Goal: Book appointment/travel/reservation

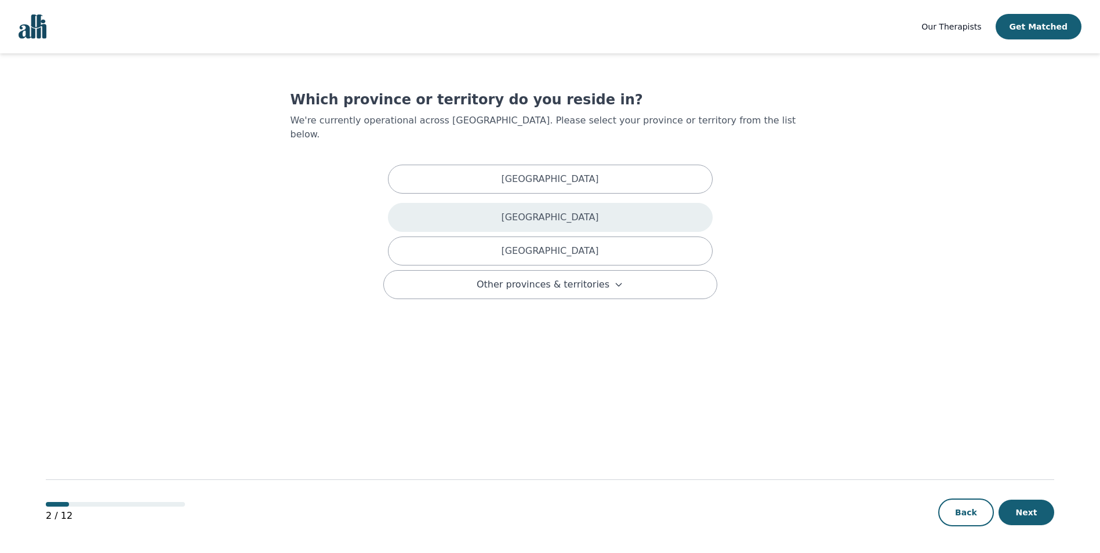
click at [532, 210] on p "[GEOGRAPHIC_DATA]" at bounding box center [549, 217] width 97 height 14
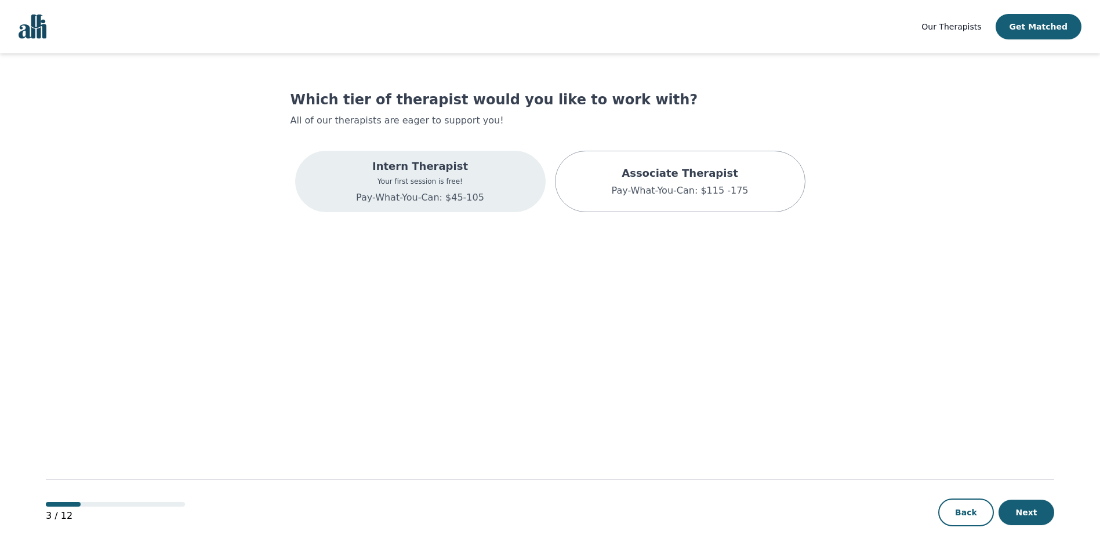
click at [464, 180] on p "Your first session is free!" at bounding box center [420, 181] width 128 height 9
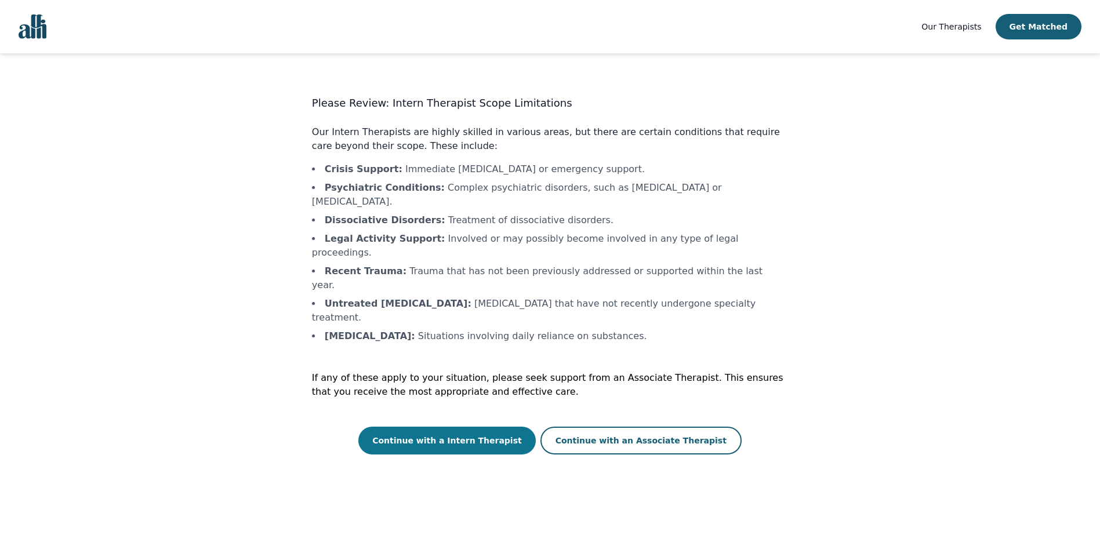
click at [484, 427] on button "Continue with a Intern Therapist" at bounding box center [446, 441] width 177 height 28
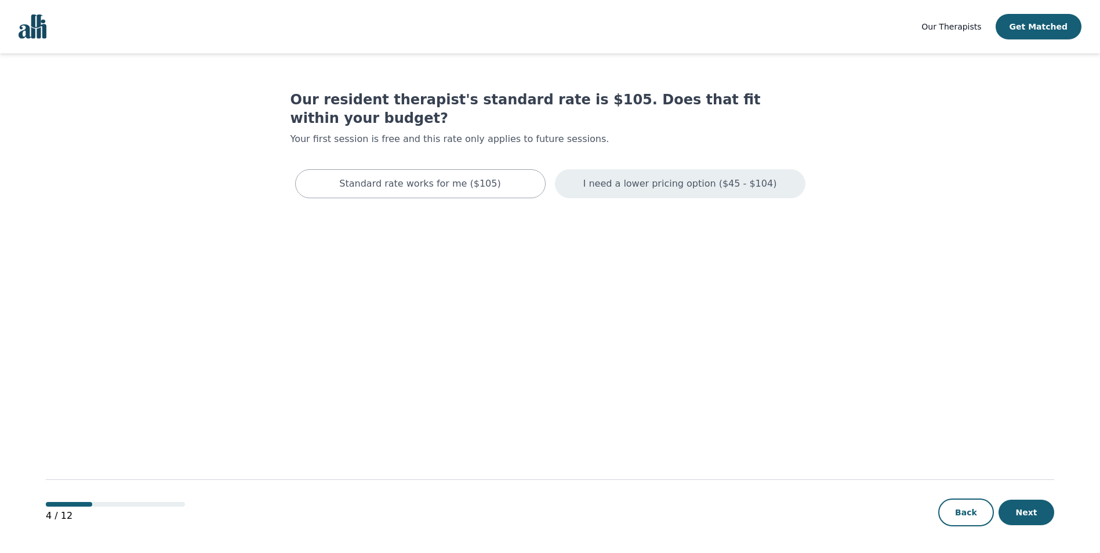
click at [615, 169] on div "I need a lower pricing option ($45 - $104)" at bounding box center [680, 183] width 250 height 29
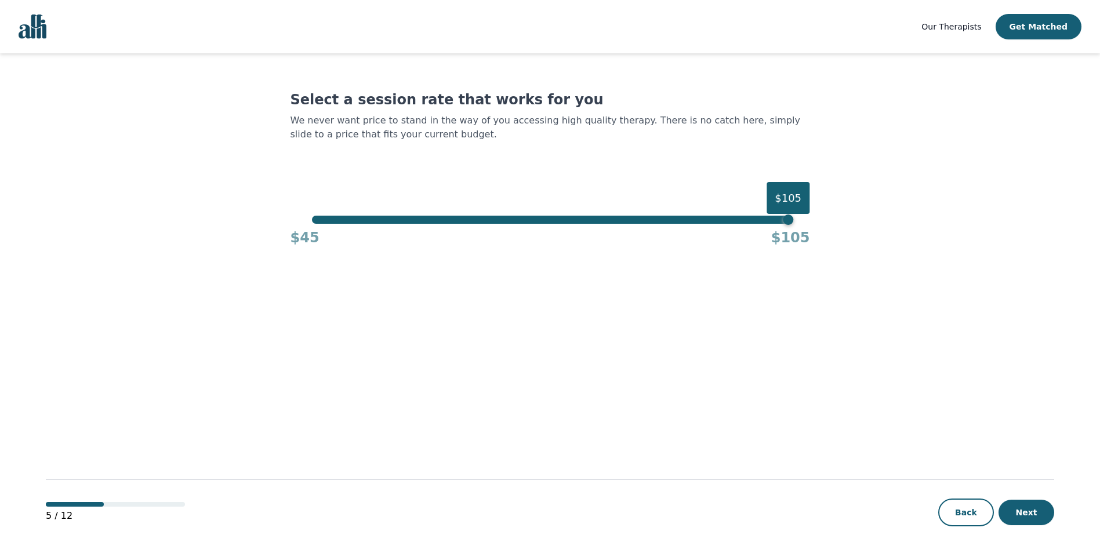
click at [392, 219] on div "$105" at bounding box center [550, 220] width 476 height 8
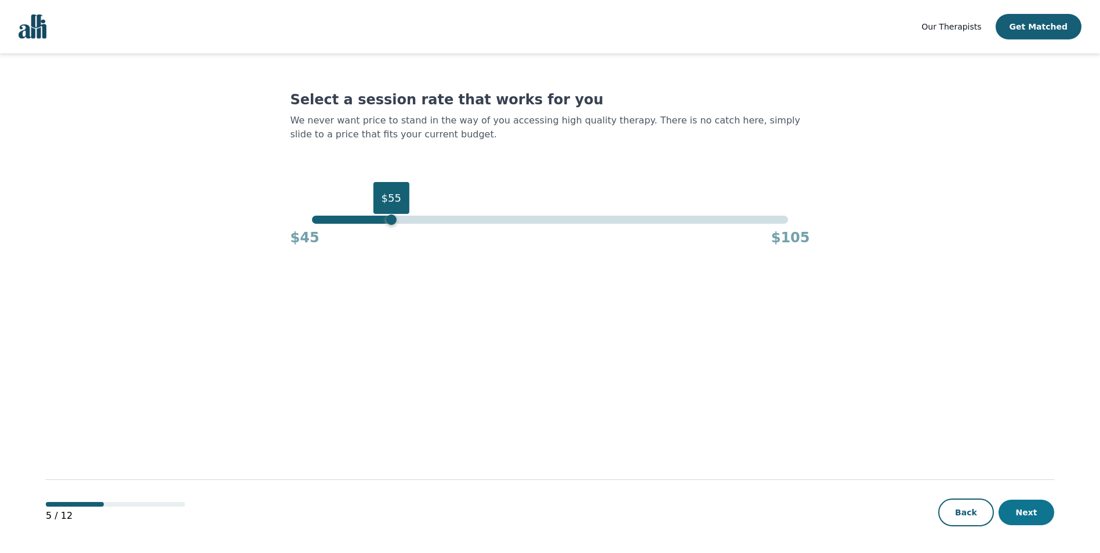
click at [1015, 507] on button "Next" at bounding box center [1026, 513] width 56 height 26
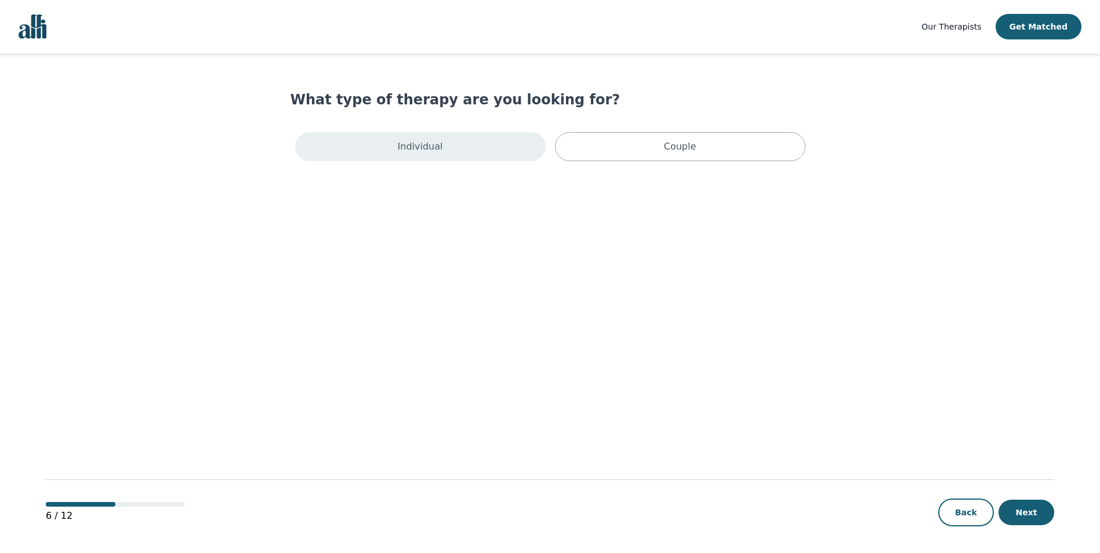
click at [465, 151] on div "Individual" at bounding box center [420, 146] width 250 height 29
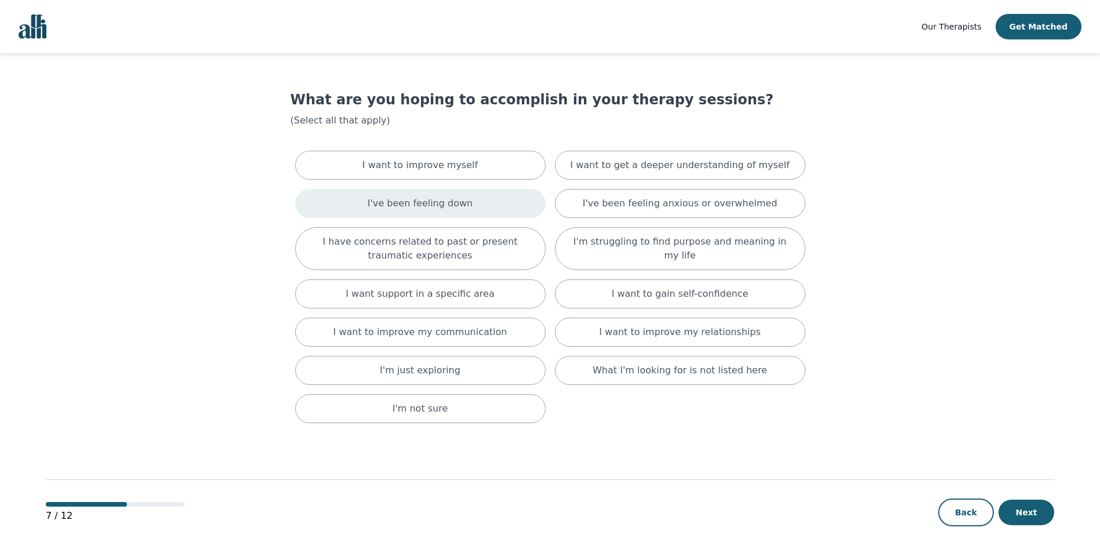
click at [441, 199] on p "I've been feeling down" at bounding box center [420, 204] width 105 height 14
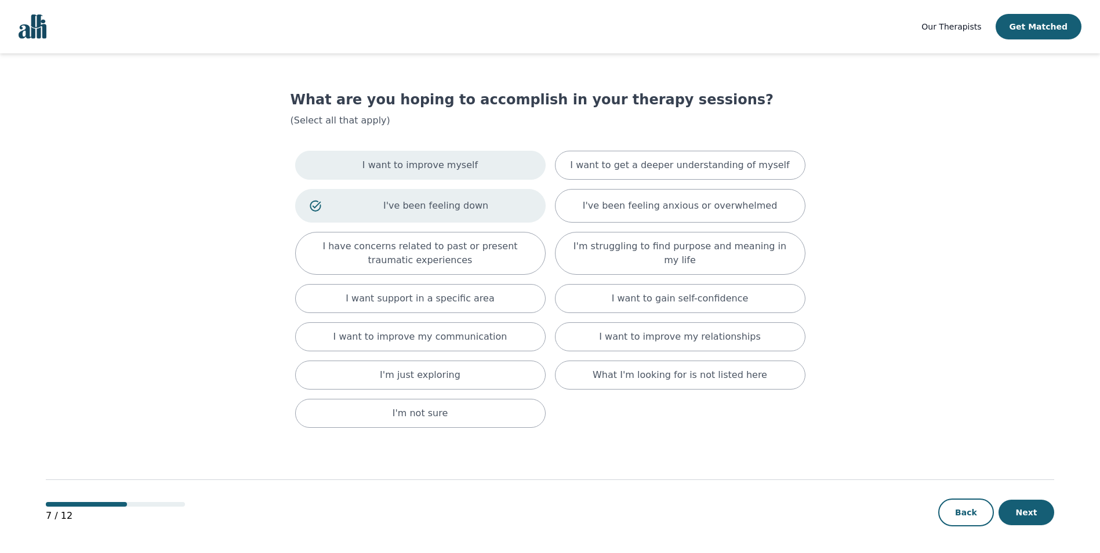
click at [444, 170] on p "I want to improve myself" at bounding box center [419, 165] width 115 height 14
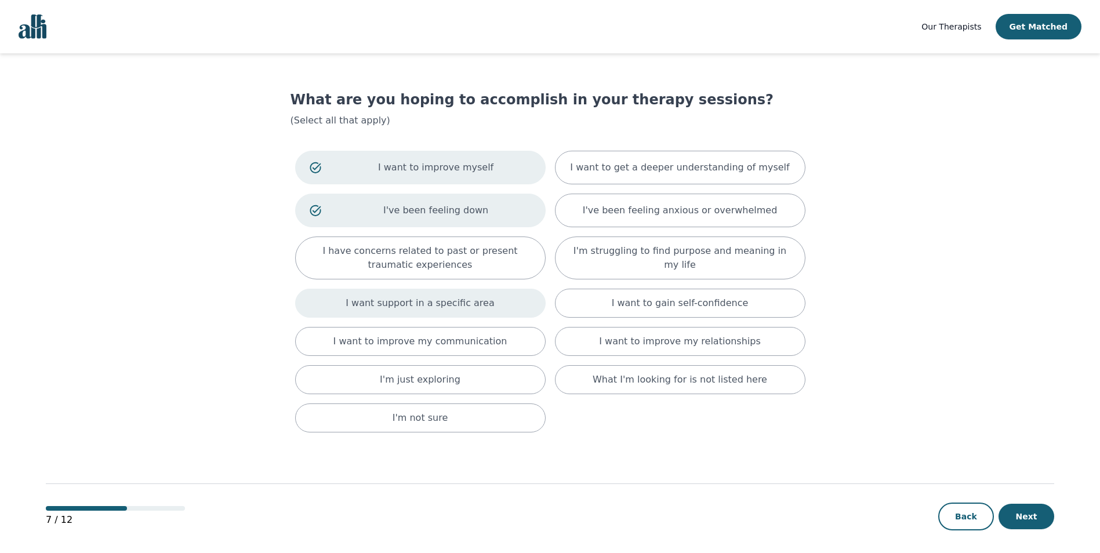
click at [452, 306] on p "I want support in a specific area" at bounding box center [419, 303] width 149 height 14
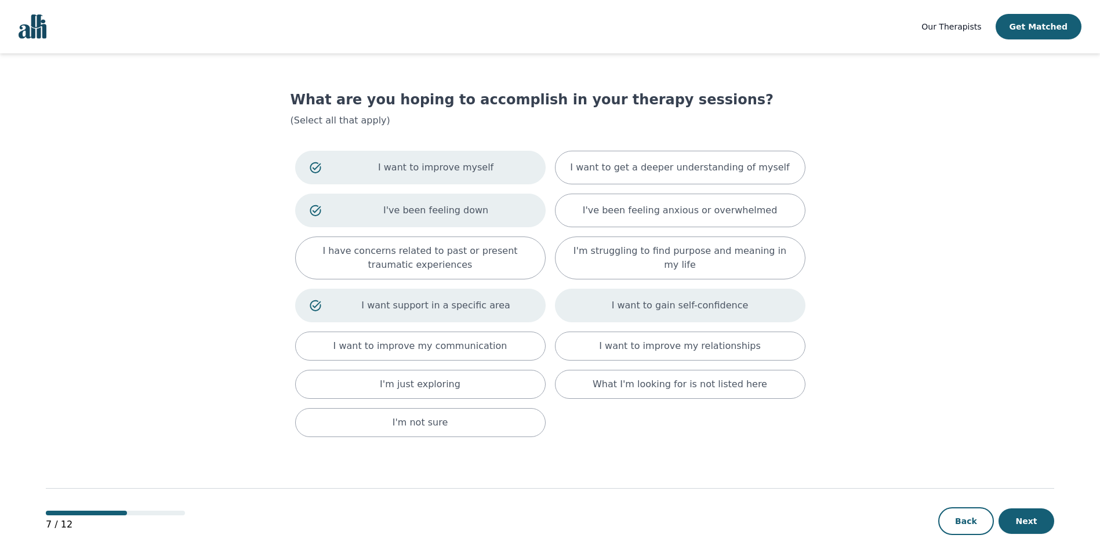
click at [670, 303] on p "I want to gain self-confidence" at bounding box center [680, 306] width 137 height 14
click at [693, 253] on p "I'm struggling to find purpose and meaning in my life" at bounding box center [679, 258] width 221 height 28
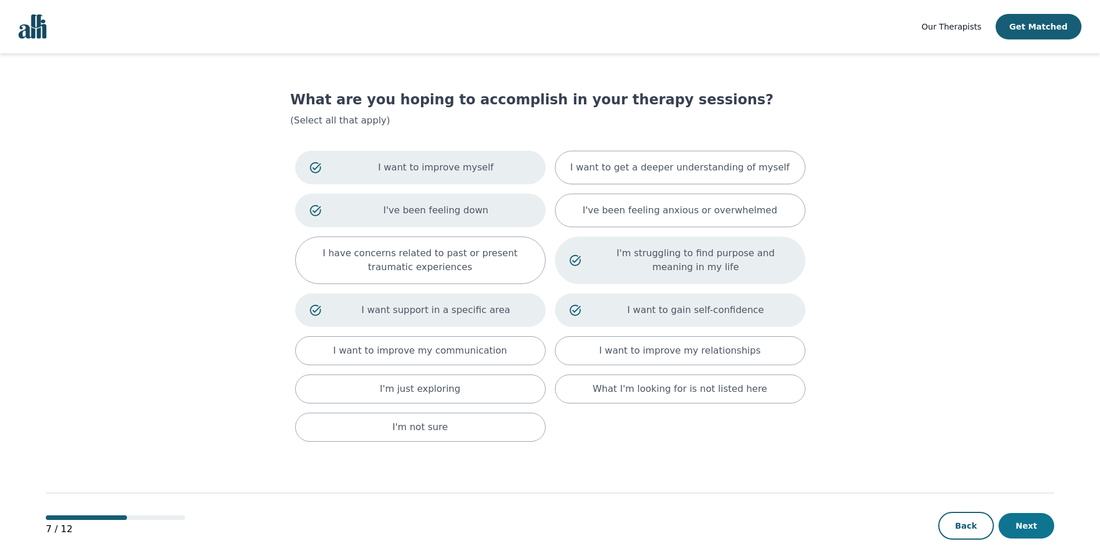
click at [1020, 522] on button "Next" at bounding box center [1026, 526] width 56 height 26
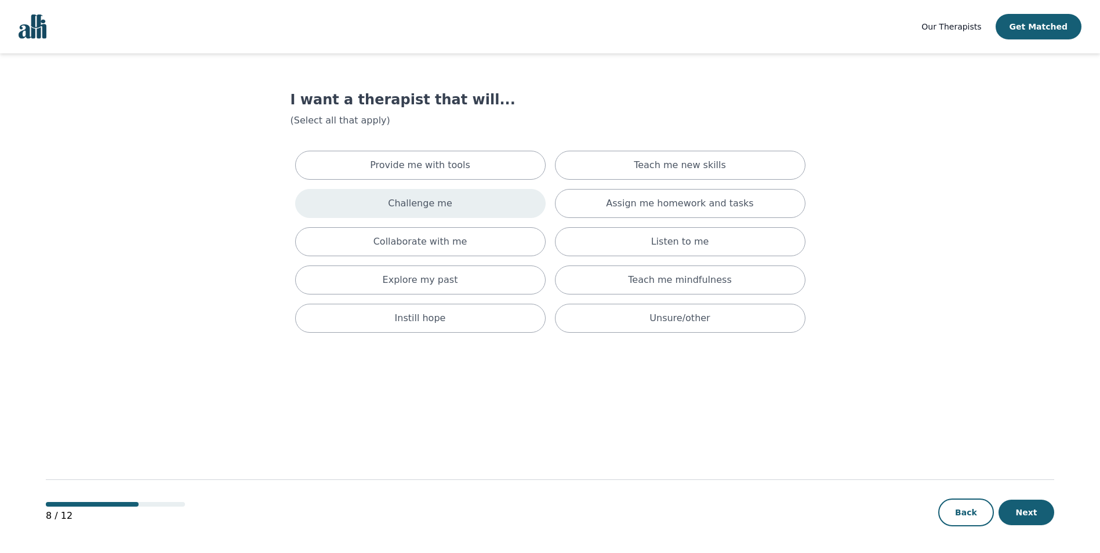
click at [441, 206] on p "Challenge me" at bounding box center [420, 204] width 64 height 14
click at [465, 252] on div "Collaborate with me" at bounding box center [420, 246] width 250 height 29
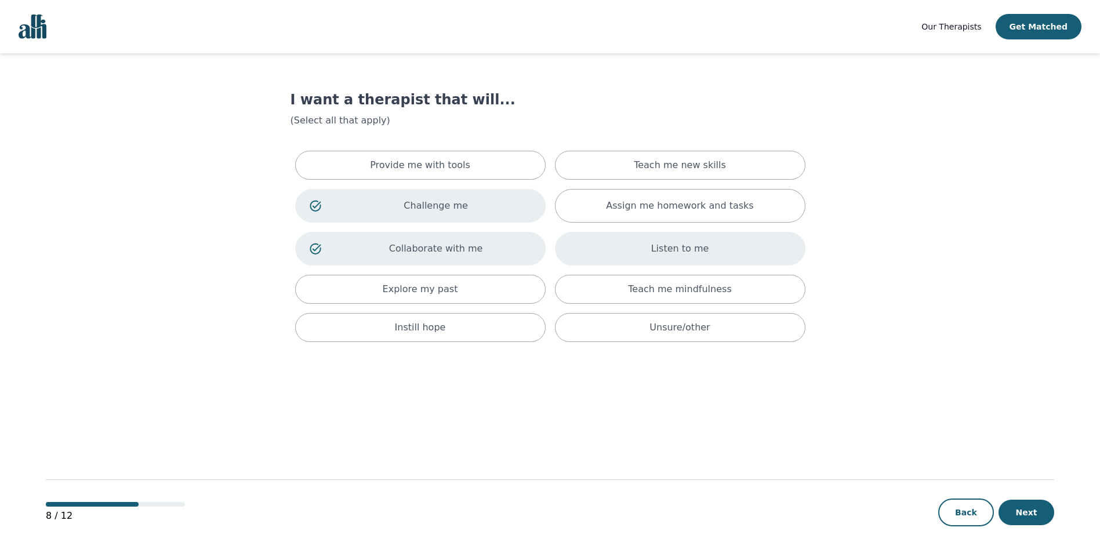
click at [670, 247] on p "Listen to me" at bounding box center [680, 249] width 58 height 14
click at [673, 163] on p "Teach me new skills" at bounding box center [680, 165] width 92 height 14
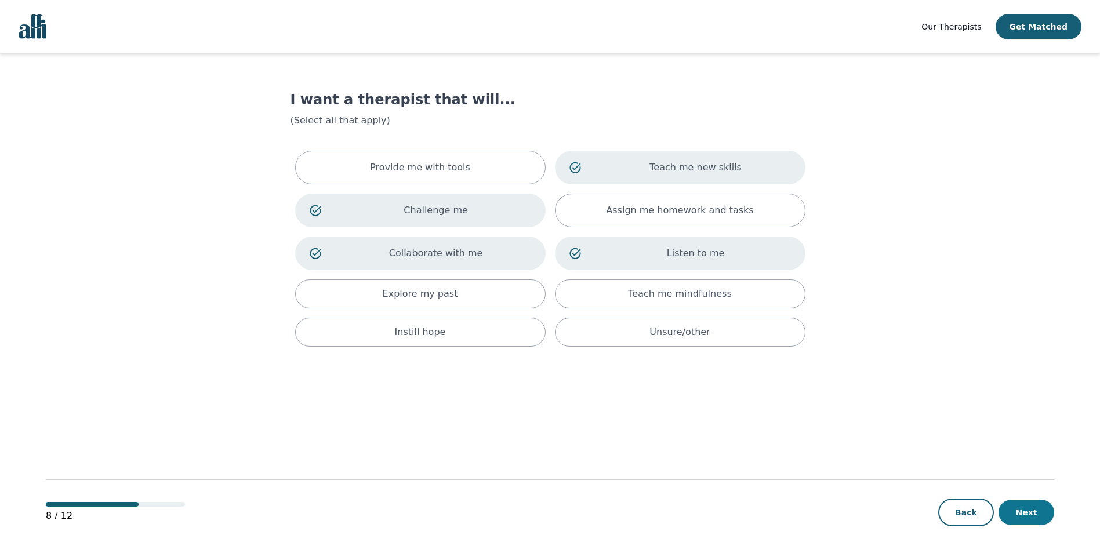
click at [1029, 512] on button "Next" at bounding box center [1026, 513] width 56 height 26
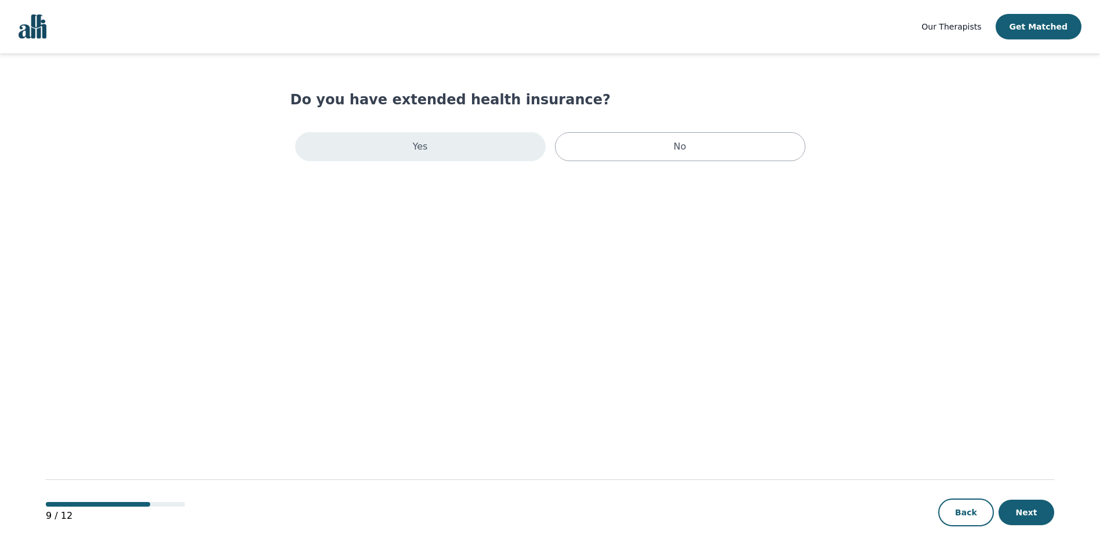
click at [507, 154] on div "Yes" at bounding box center [420, 146] width 250 height 29
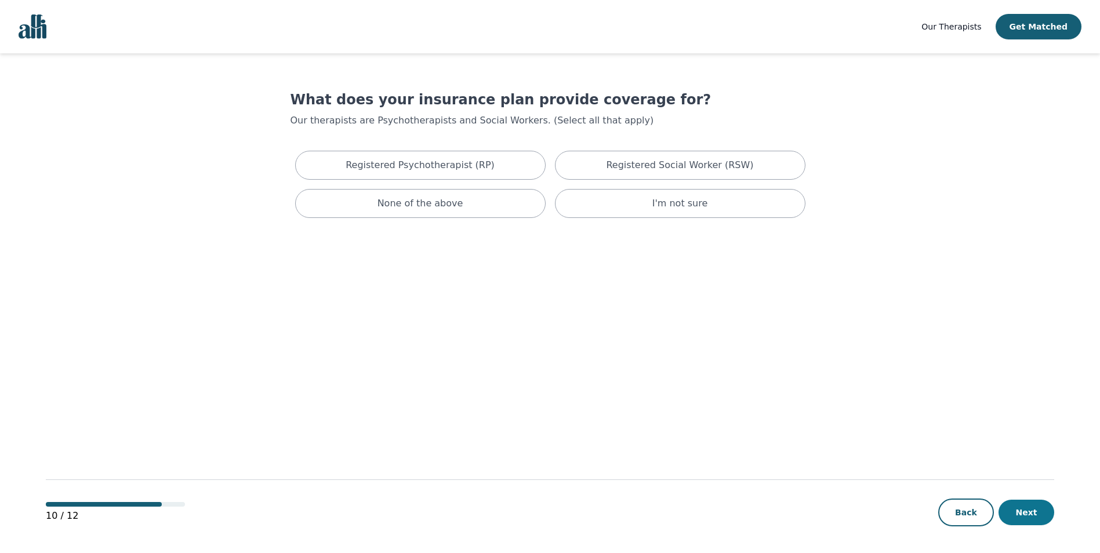
click at [1034, 514] on button "Next" at bounding box center [1026, 513] width 56 height 26
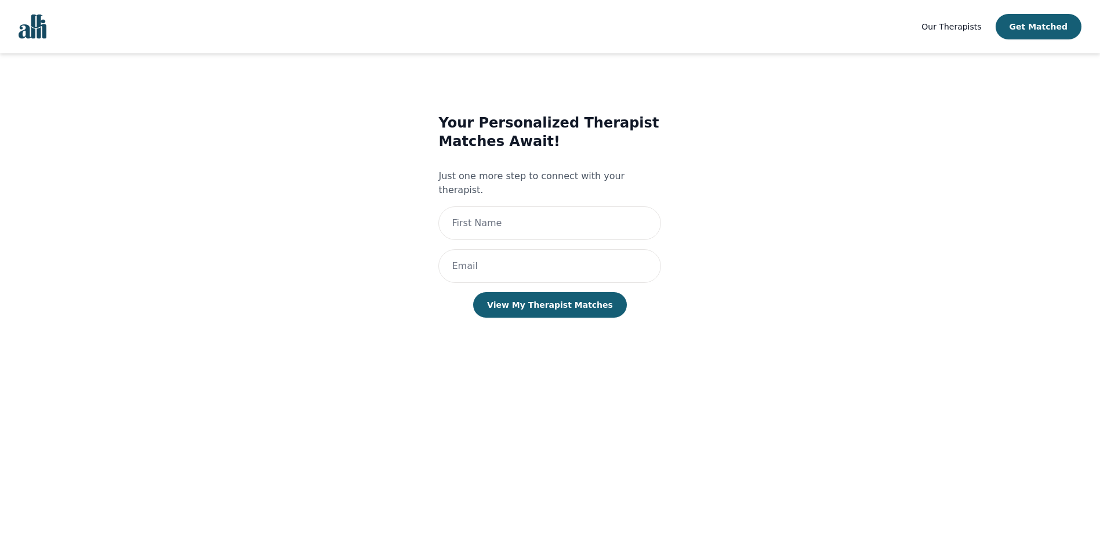
click at [964, 22] on span "Our Therapists" at bounding box center [951, 26] width 60 height 9
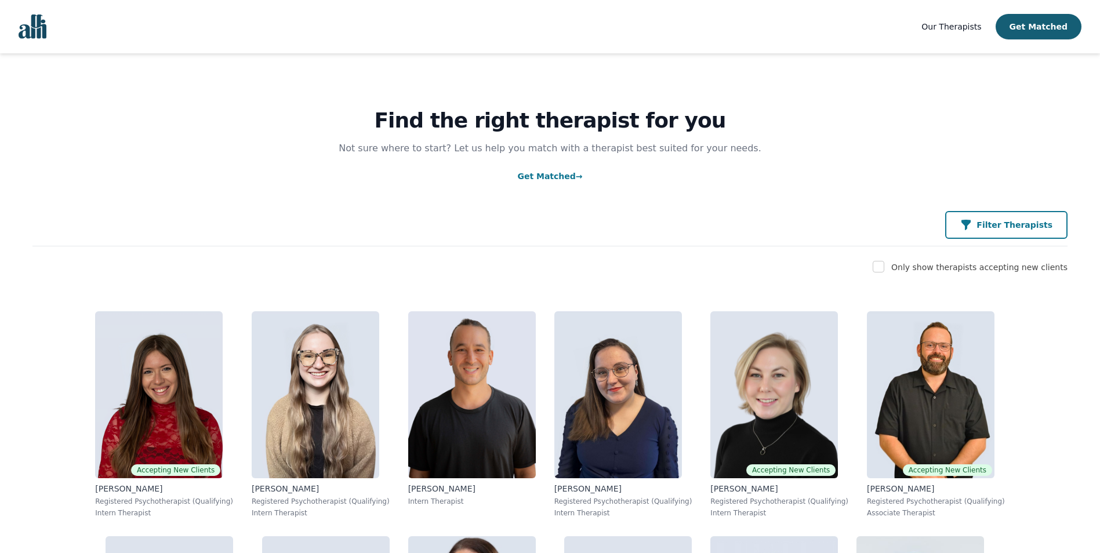
click at [1016, 228] on p "Filter Therapists" at bounding box center [1014, 225] width 76 height 12
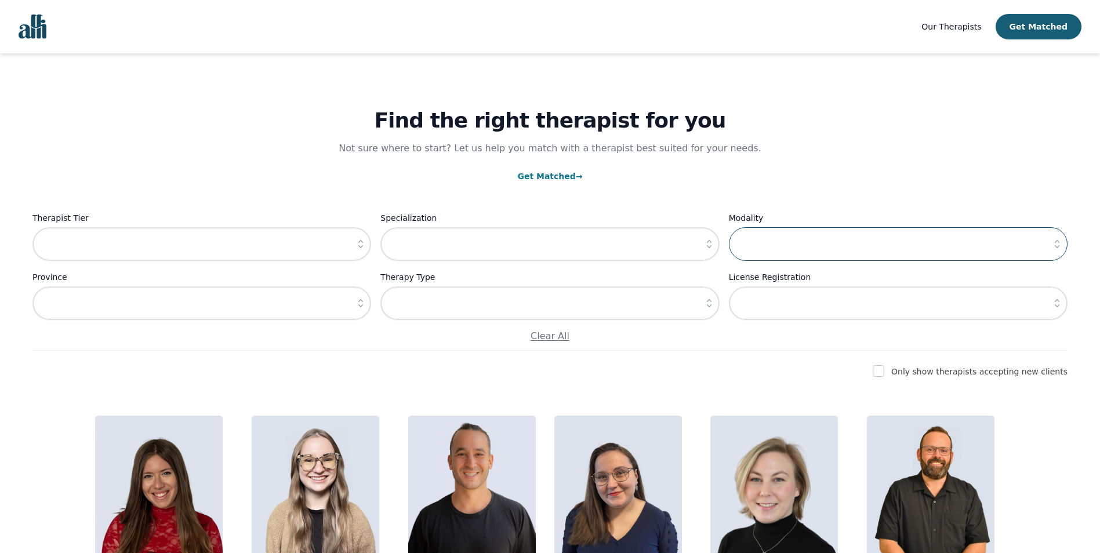
click at [825, 228] on input "text" at bounding box center [898, 244] width 339 height 34
click at [1060, 242] on icon "button" at bounding box center [1057, 244] width 12 height 12
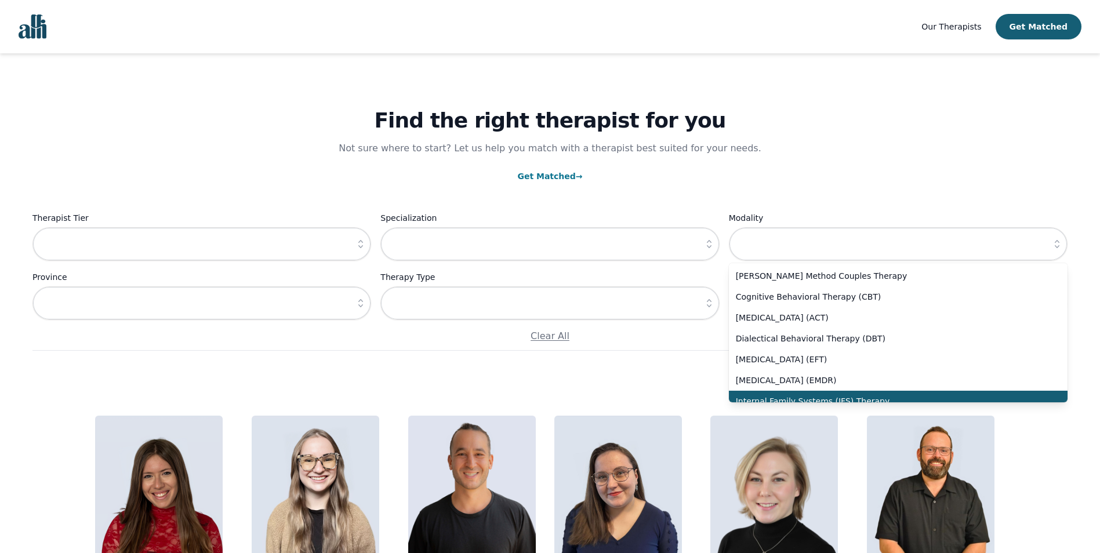
click at [831, 398] on span "Internal Family Systems (IFS) Therapy" at bounding box center [891, 401] width 311 height 12
type input "Internal Family Systems (IFS) Therapy"
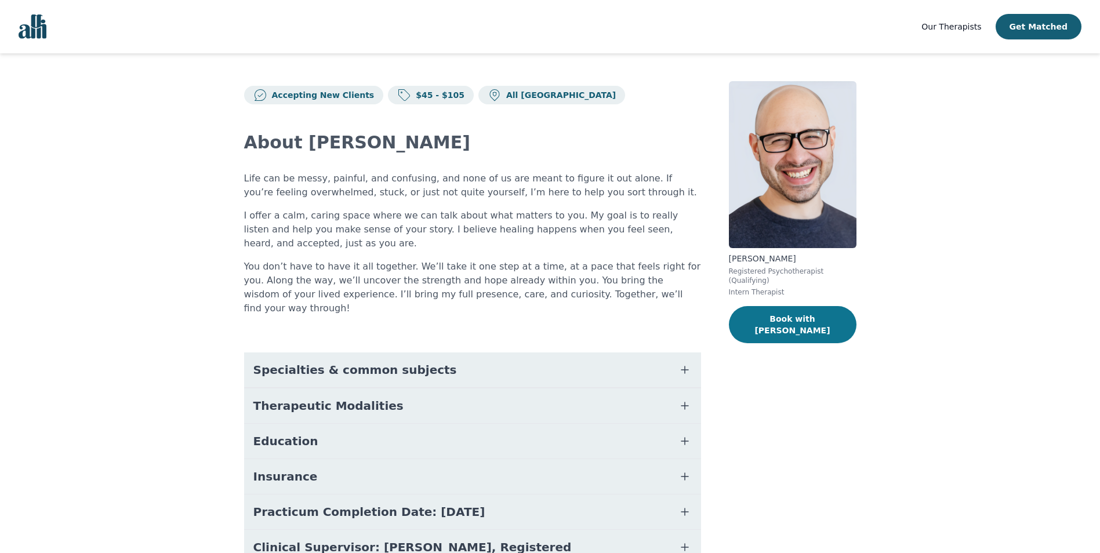
click at [785, 309] on button "Book with [PERSON_NAME]" at bounding box center [793, 324] width 128 height 37
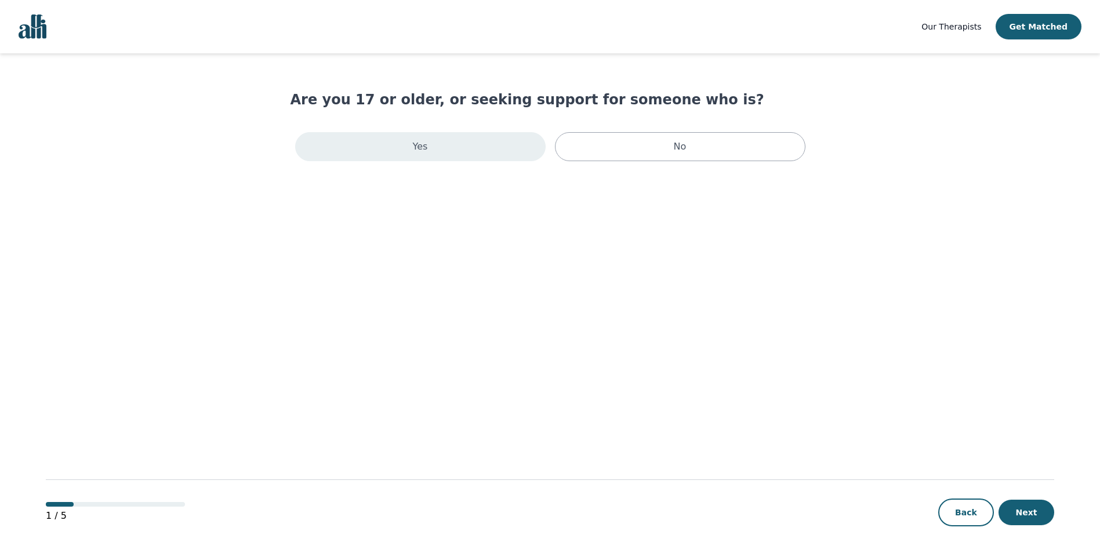
click at [483, 149] on div "Yes" at bounding box center [420, 146] width 250 height 29
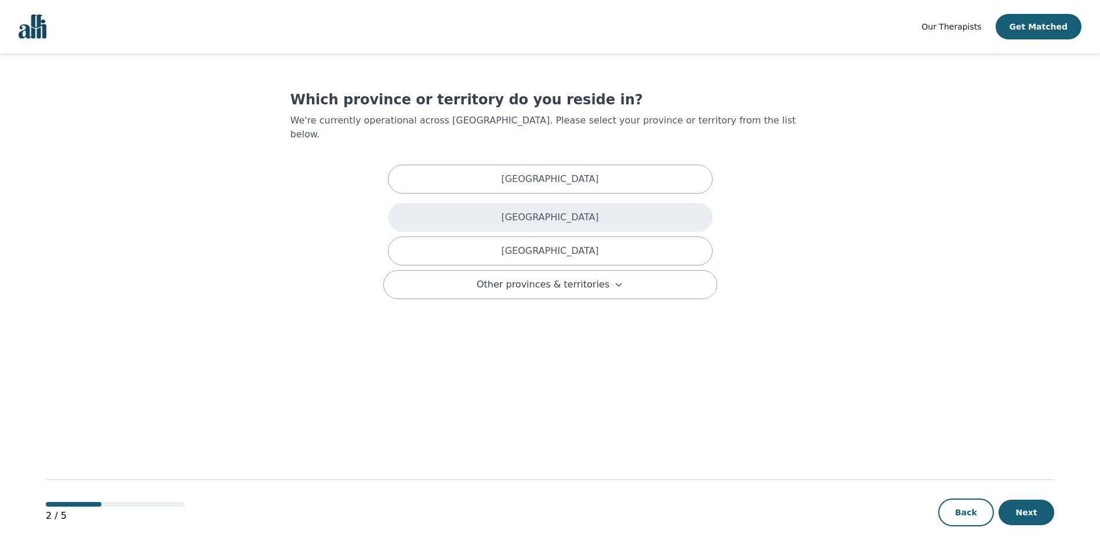
click at [541, 210] on p "[GEOGRAPHIC_DATA]" at bounding box center [549, 217] width 97 height 14
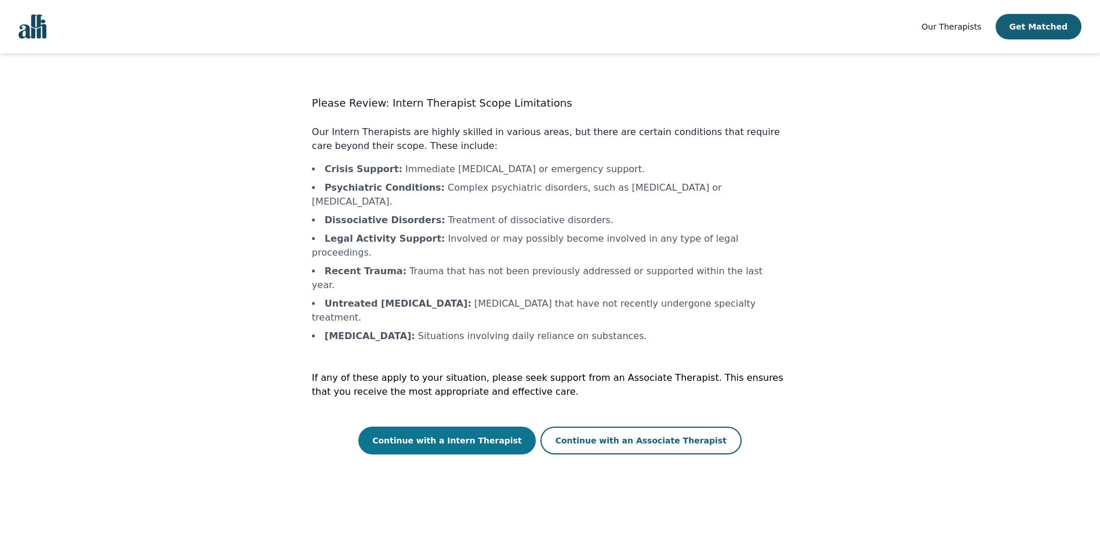
click at [472, 427] on button "Continue with a Intern Therapist" at bounding box center [446, 441] width 177 height 28
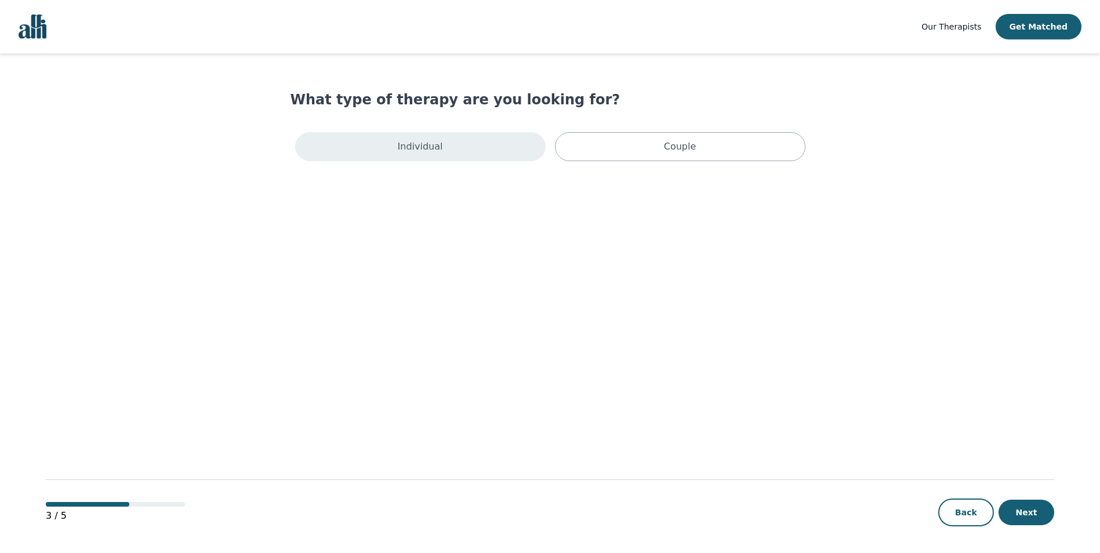
click at [507, 143] on div "Individual" at bounding box center [420, 146] width 250 height 29
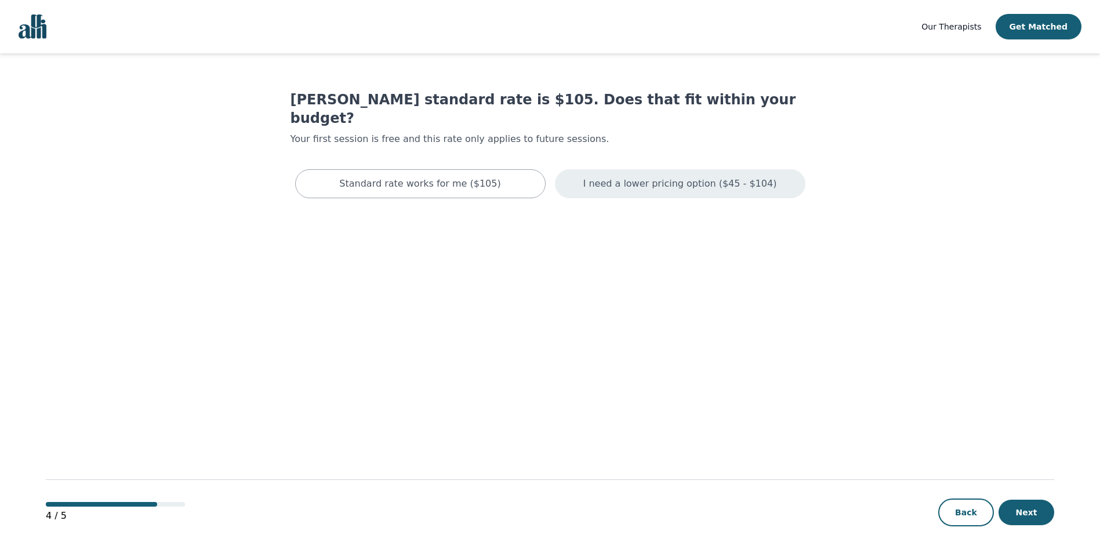
click at [647, 177] on p "I need a lower pricing option ($45 - $104)" at bounding box center [680, 184] width 194 height 14
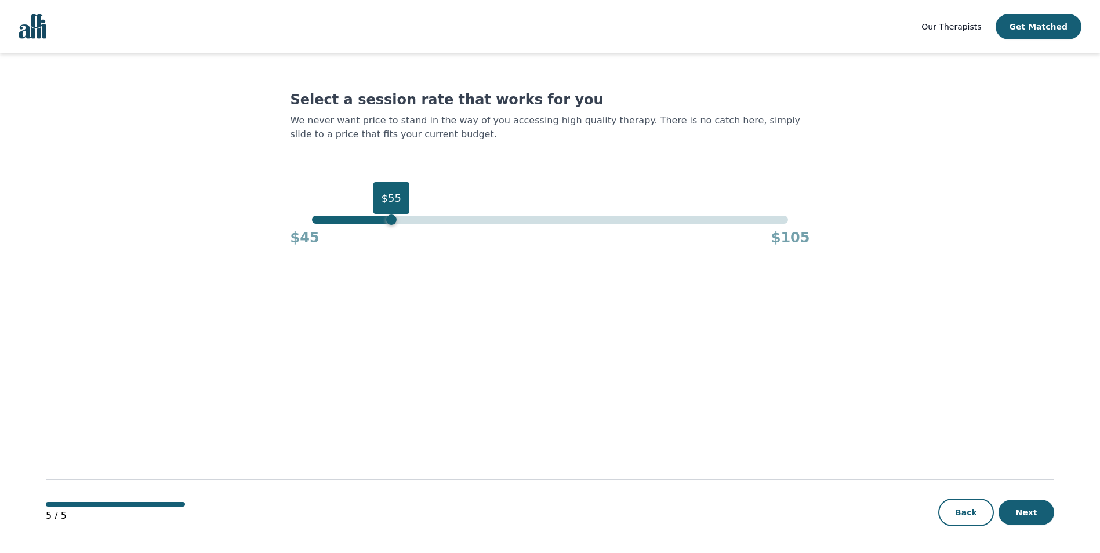
drag, startPoint x: 787, startPoint y: 217, endPoint x: 599, endPoint y: 297, distance: 204.1
click at [392, 244] on div "$55 $45 $105" at bounding box center [549, 231] width 519 height 31
click at [1021, 519] on button "Next" at bounding box center [1026, 513] width 56 height 26
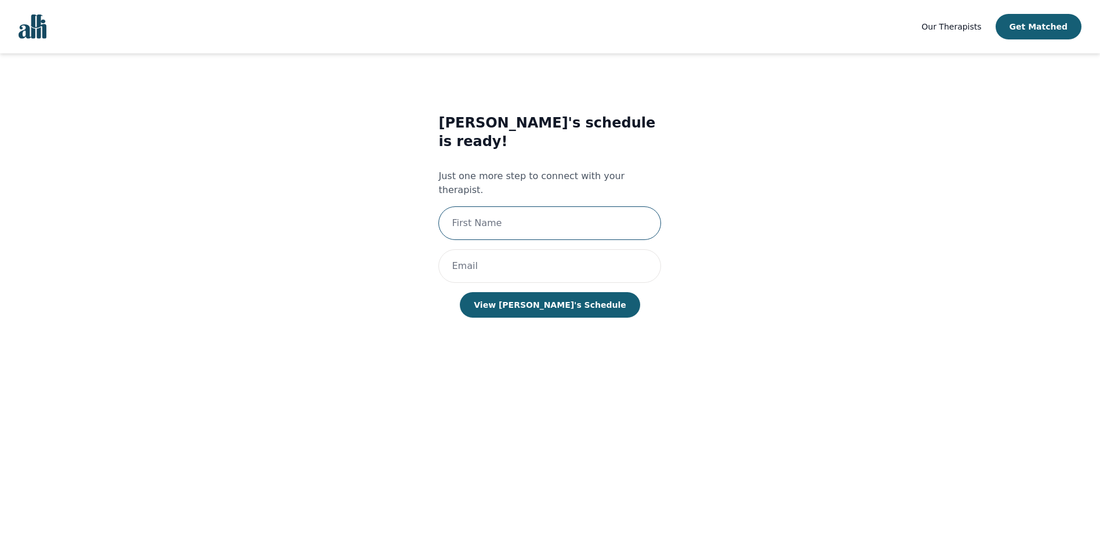
click at [544, 206] on input "text" at bounding box center [549, 223] width 223 height 34
type input "sdfsdef"
click at [460, 249] on input "email" at bounding box center [549, 266] width 223 height 34
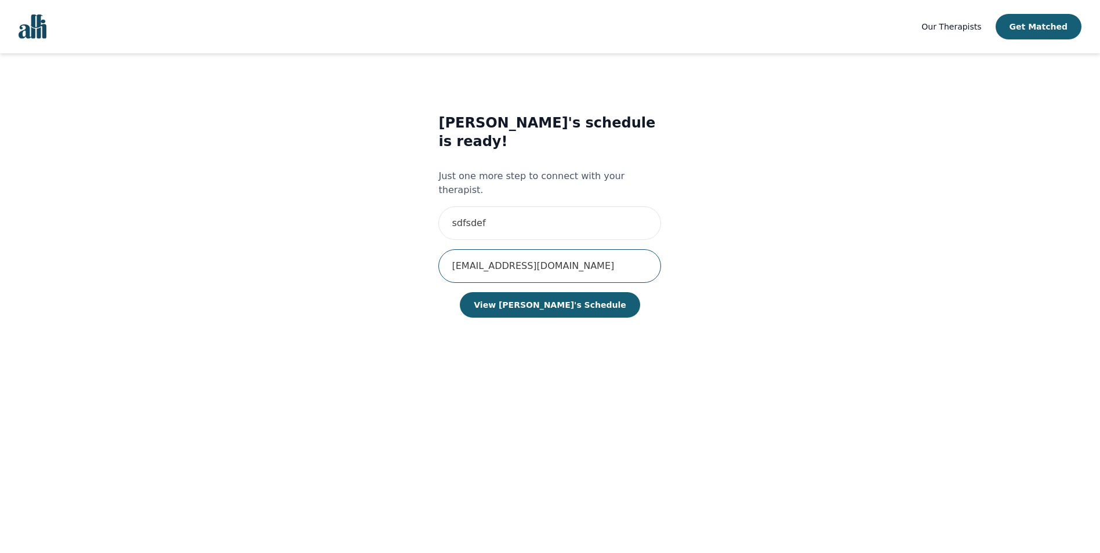
click at [463, 249] on input "[EMAIL_ADDRESS][DOMAIN_NAME]" at bounding box center [549, 266] width 223 height 34
type input "[EMAIL_ADDRESS][DOMAIN_NAME]"
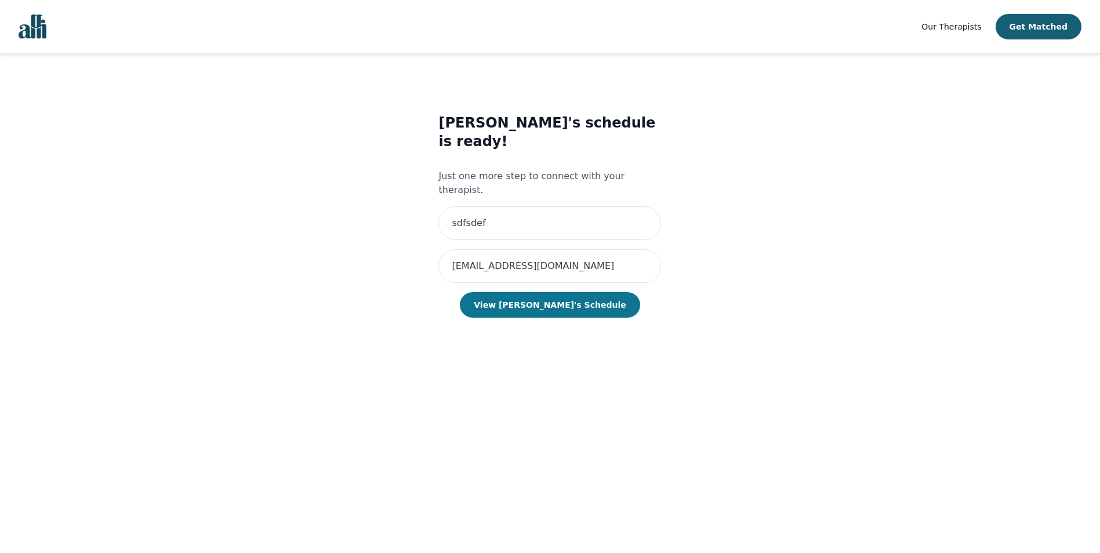
click at [525, 292] on button "View [PERSON_NAME]'s Schedule" at bounding box center [550, 305] width 180 height 26
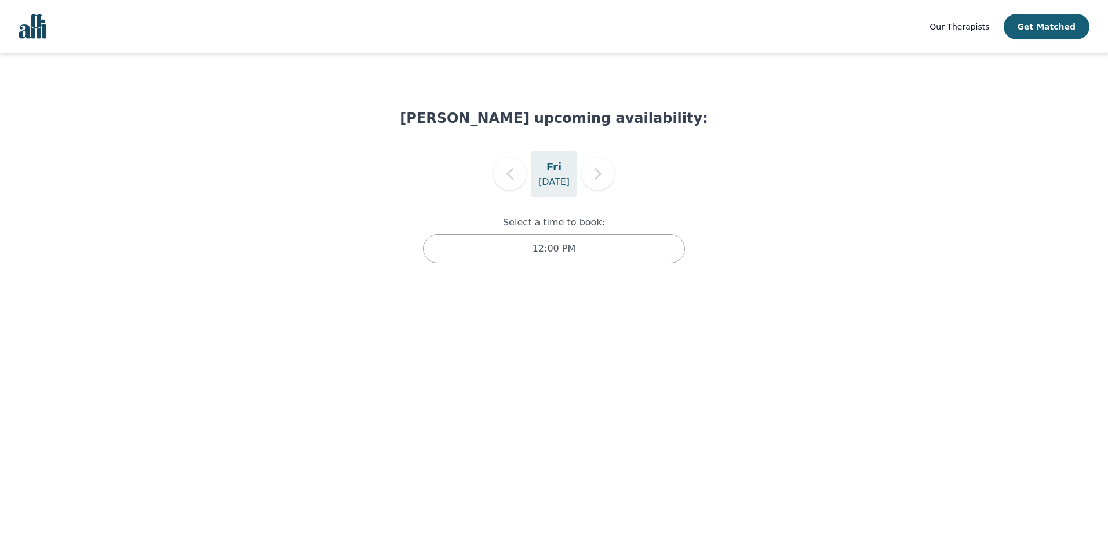
click at [553, 176] on p "[DATE]" at bounding box center [554, 182] width 31 height 14
click at [551, 171] on h5 "Fri" at bounding box center [554, 167] width 15 height 16
click at [552, 129] on div "[PERSON_NAME] upcoming availability: [DATE] Select a time to book: 12:00 PM" at bounding box center [554, 197] width 308 height 177
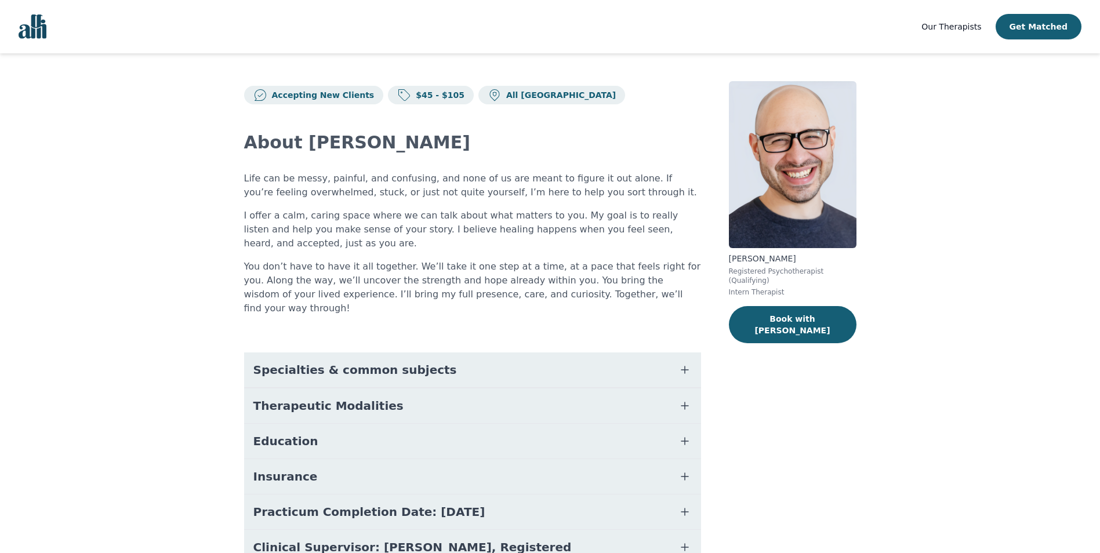
click at [38, 21] on img "Global" at bounding box center [33, 26] width 28 height 24
